Goal: Transaction & Acquisition: Purchase product/service

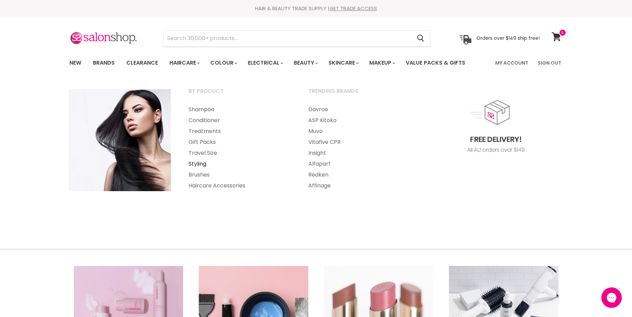
click at [195, 165] on link "Styling" at bounding box center [239, 164] width 118 height 11
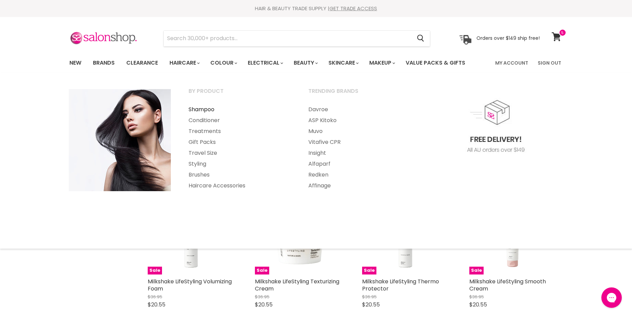
click at [211, 109] on link "Shampoo" at bounding box center [239, 109] width 118 height 11
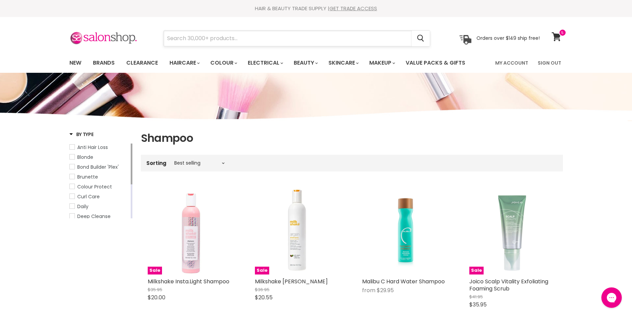
click at [179, 40] on input "Search" at bounding box center [288, 39] width 248 height 16
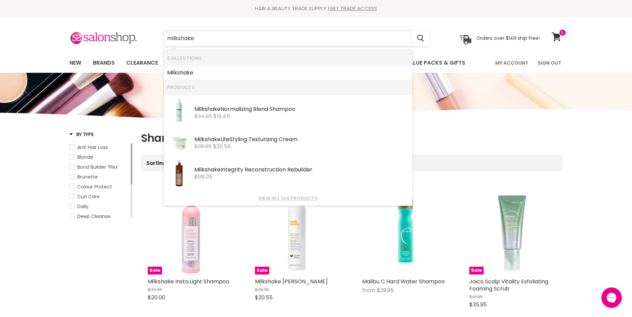
type input "milkshake"
